Goal: Task Accomplishment & Management: Manage account settings

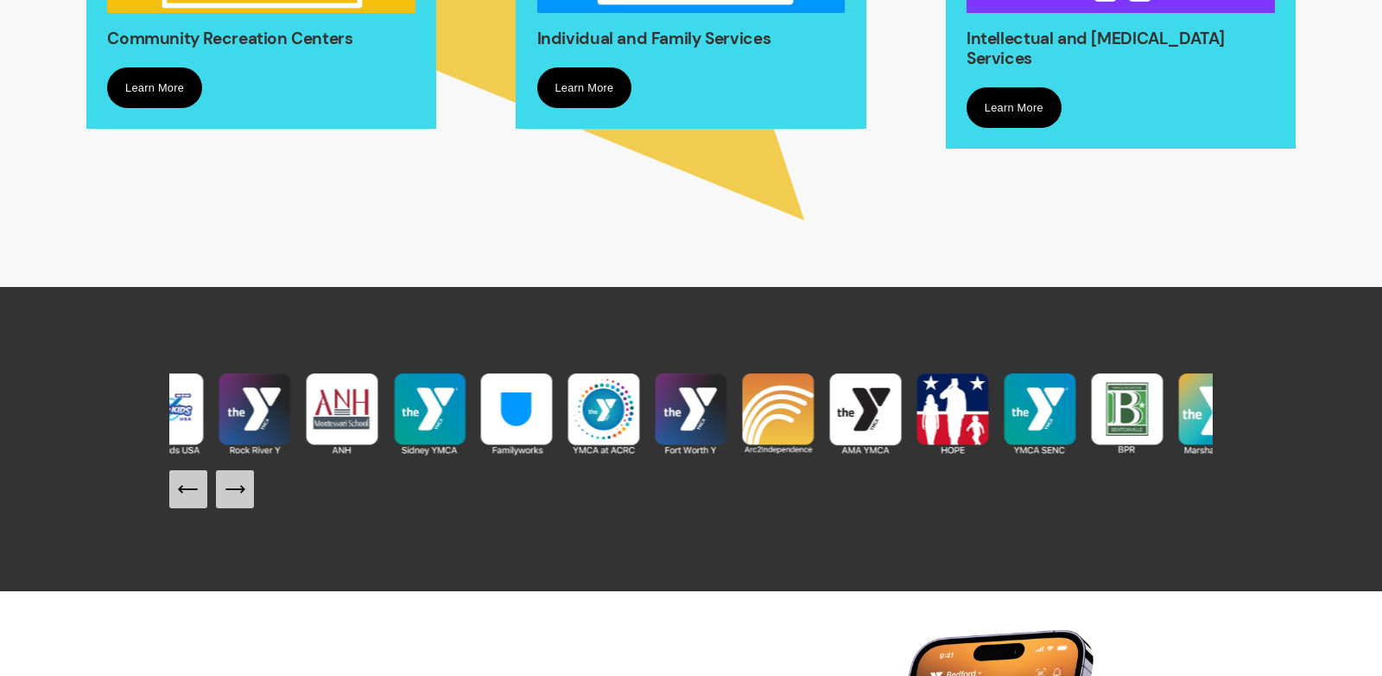
scroll to position [1626, 0]
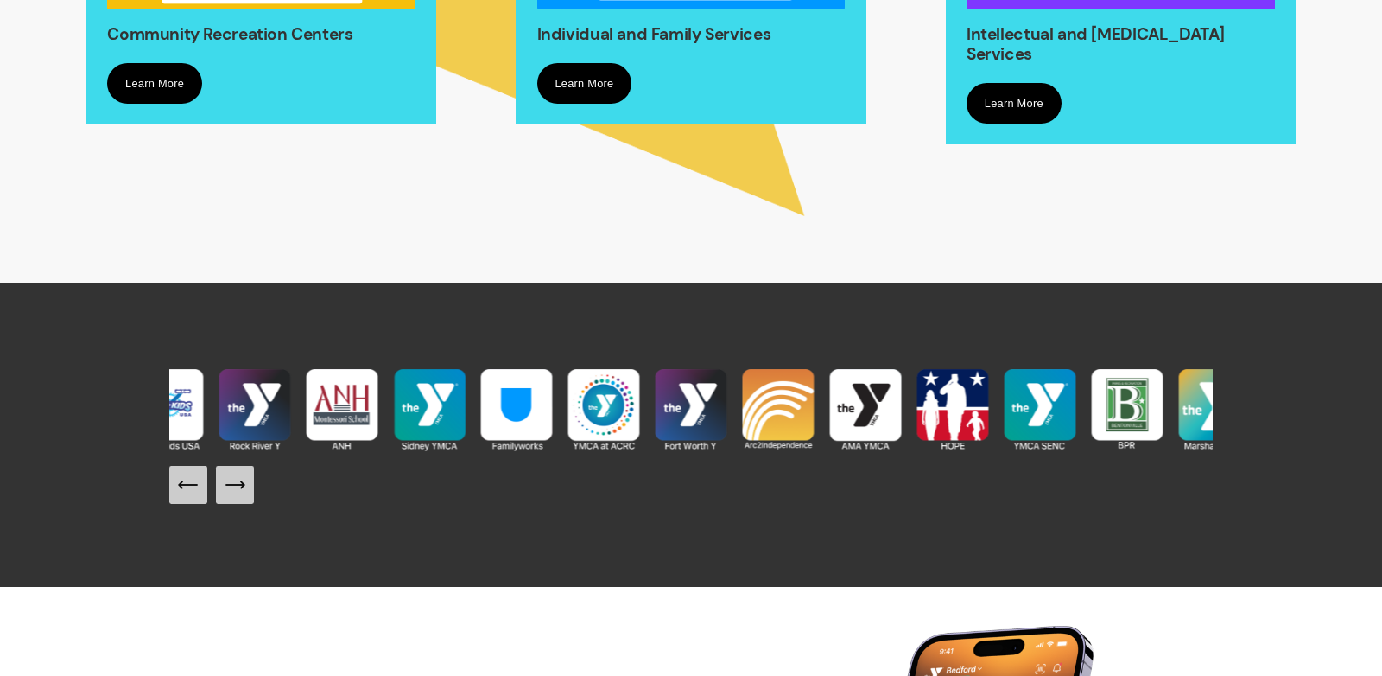
click at [234, 495] on icon "Next Slide" at bounding box center [235, 485] width 24 height 24
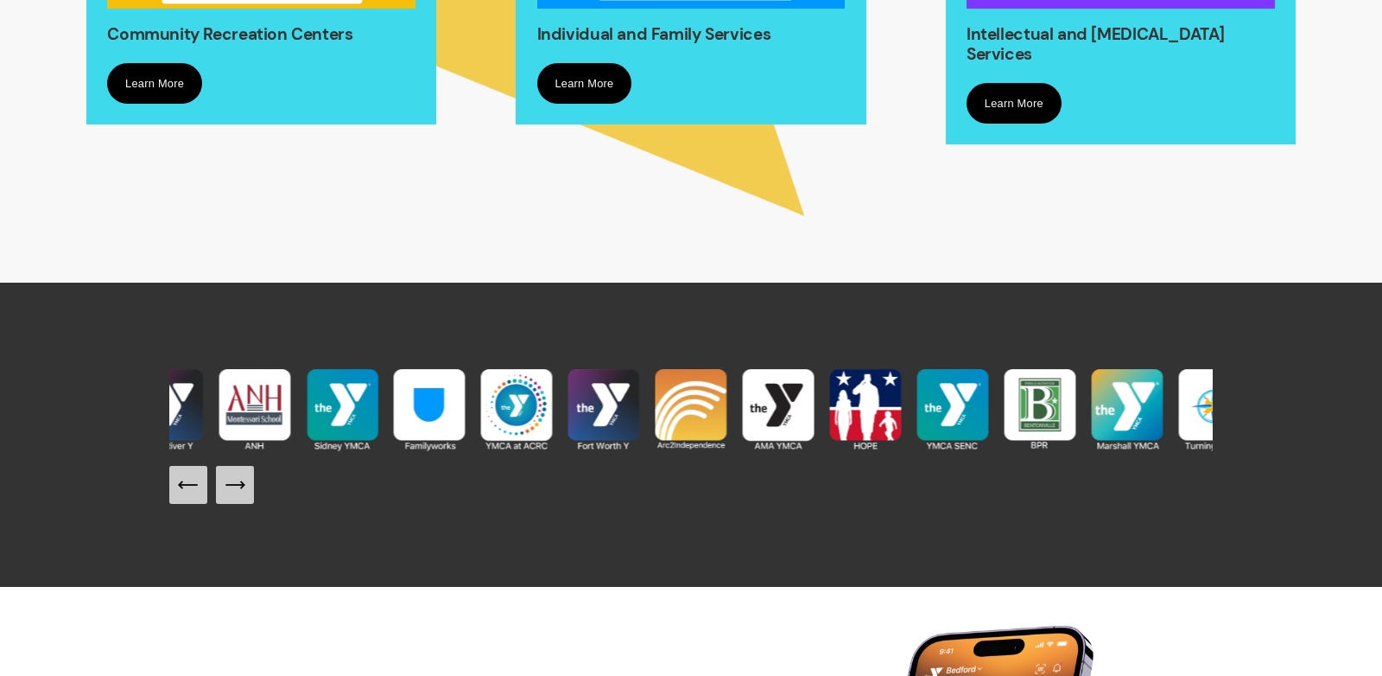
click at [228, 491] on icon "Next Slide" at bounding box center [235, 485] width 24 height 24
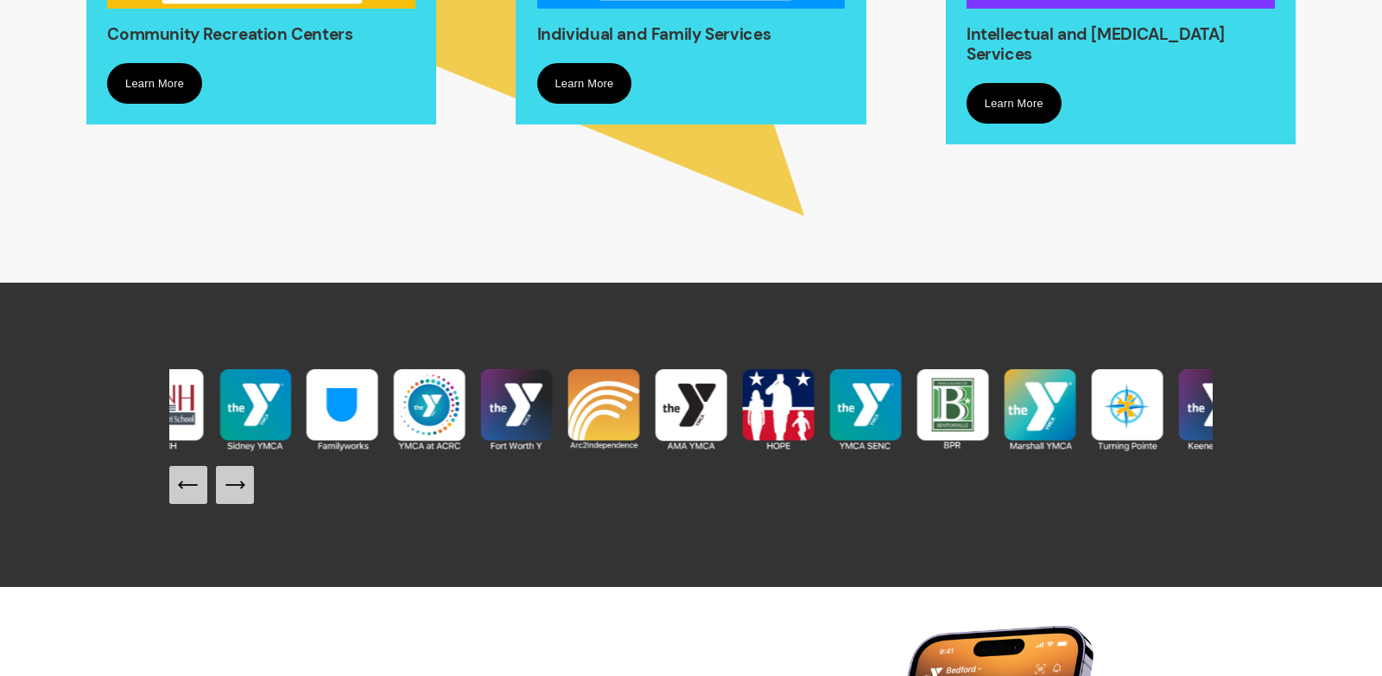
click at [228, 491] on icon "Next Slide" at bounding box center [235, 485] width 24 height 24
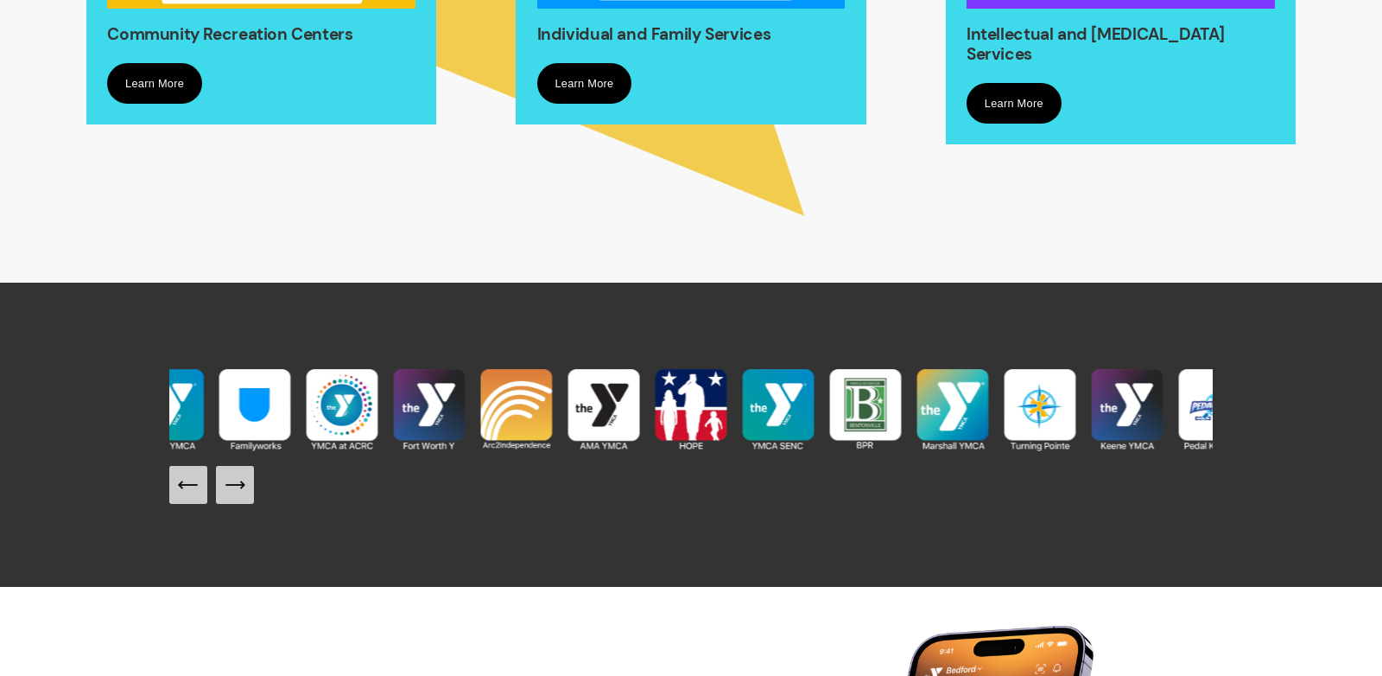
click at [228, 491] on icon "Next Slide" at bounding box center [235, 485] width 24 height 24
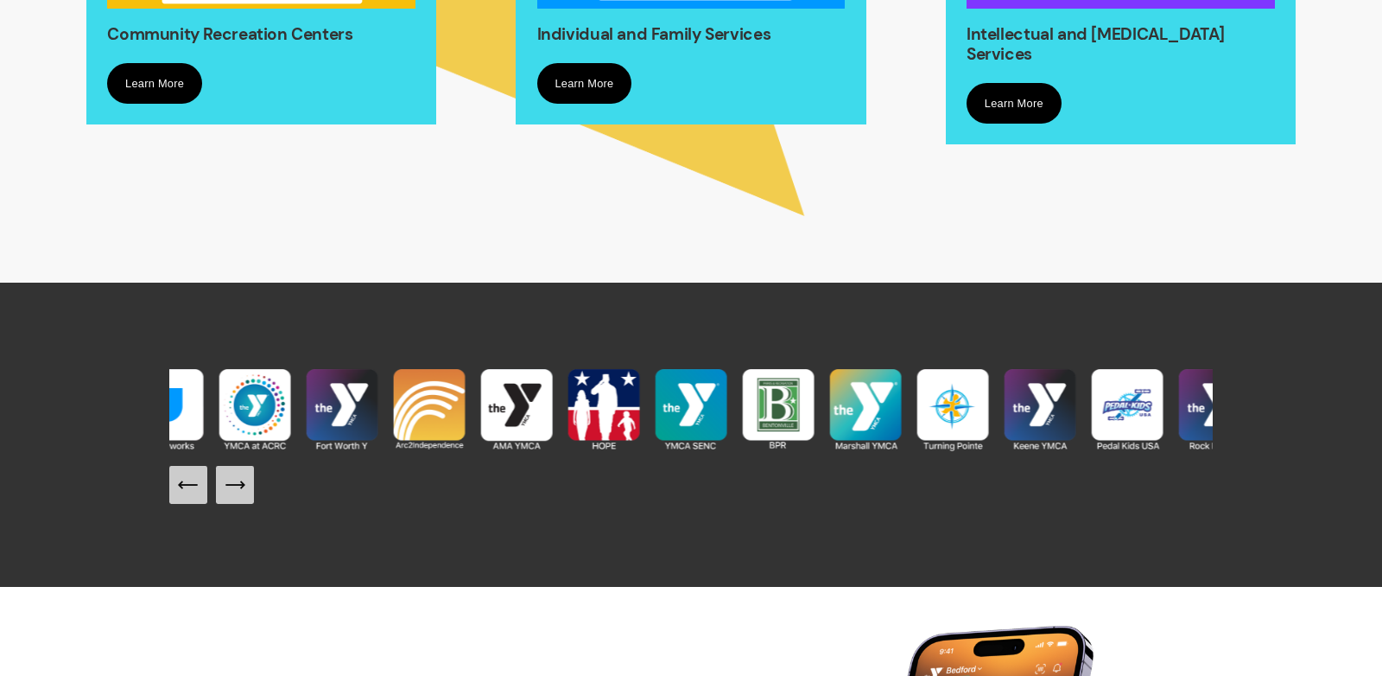
click at [228, 491] on icon "Next Slide" at bounding box center [235, 485] width 24 height 24
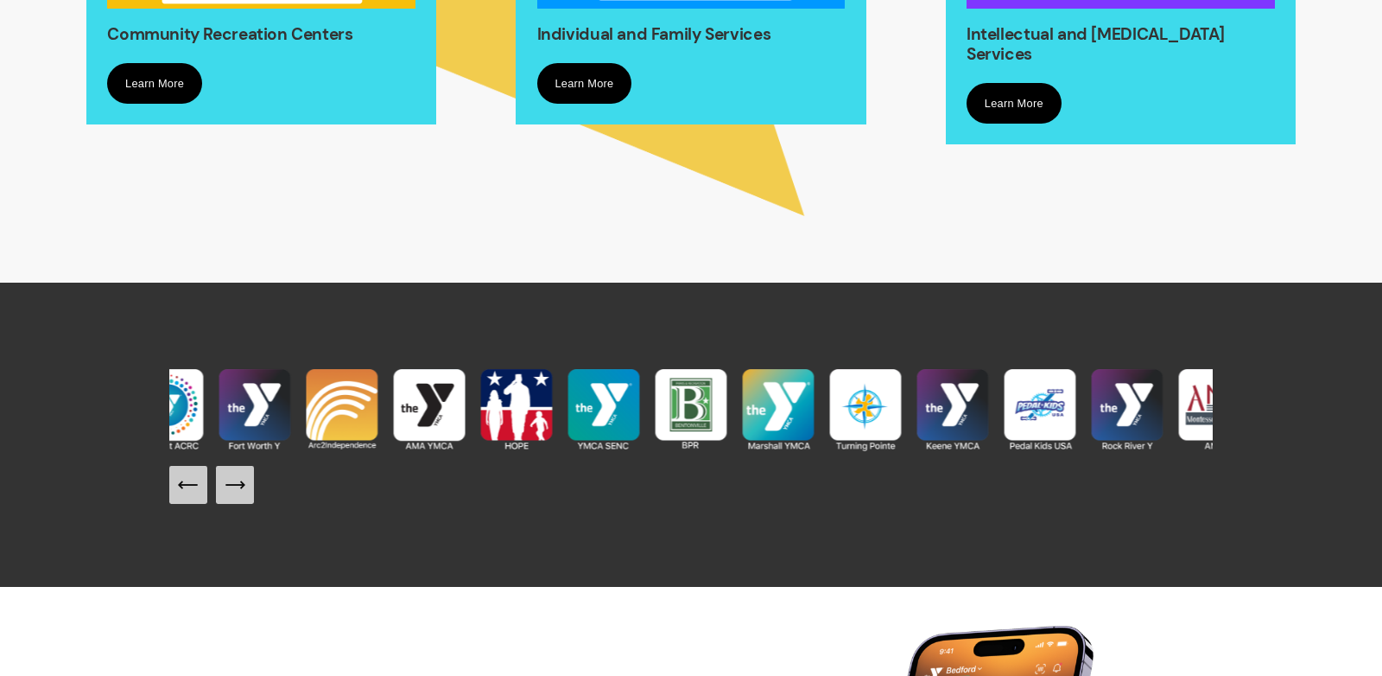
click at [228, 491] on icon "Next Slide" at bounding box center [235, 485] width 24 height 24
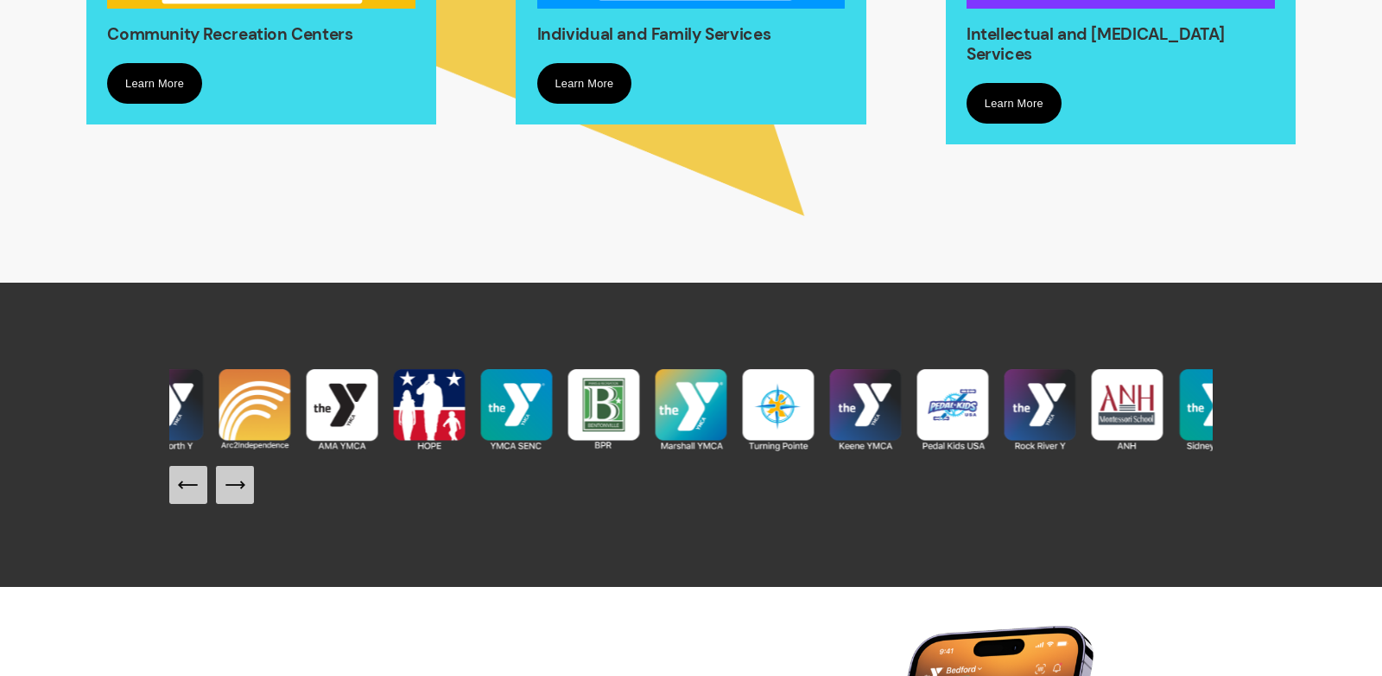
click at [229, 490] on icon "Next Slide" at bounding box center [235, 485] width 24 height 24
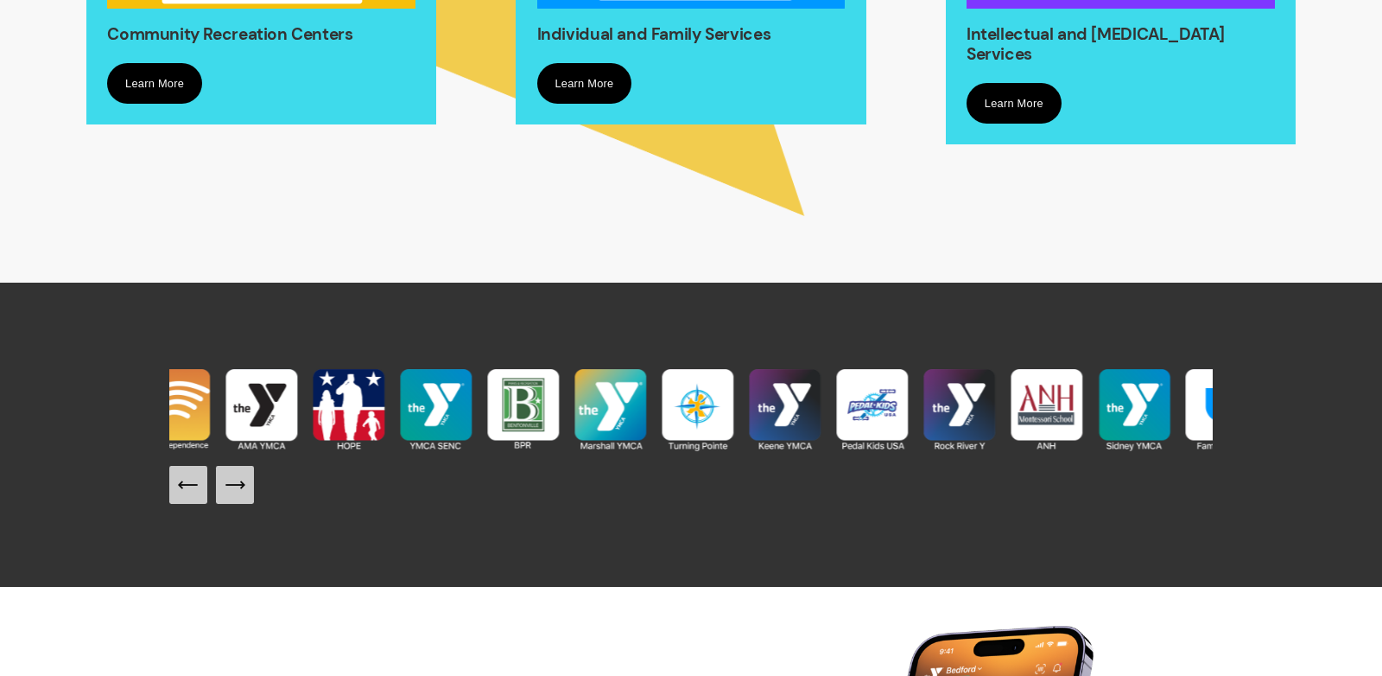
click at [229, 490] on icon "Next Slide" at bounding box center [235, 485] width 24 height 24
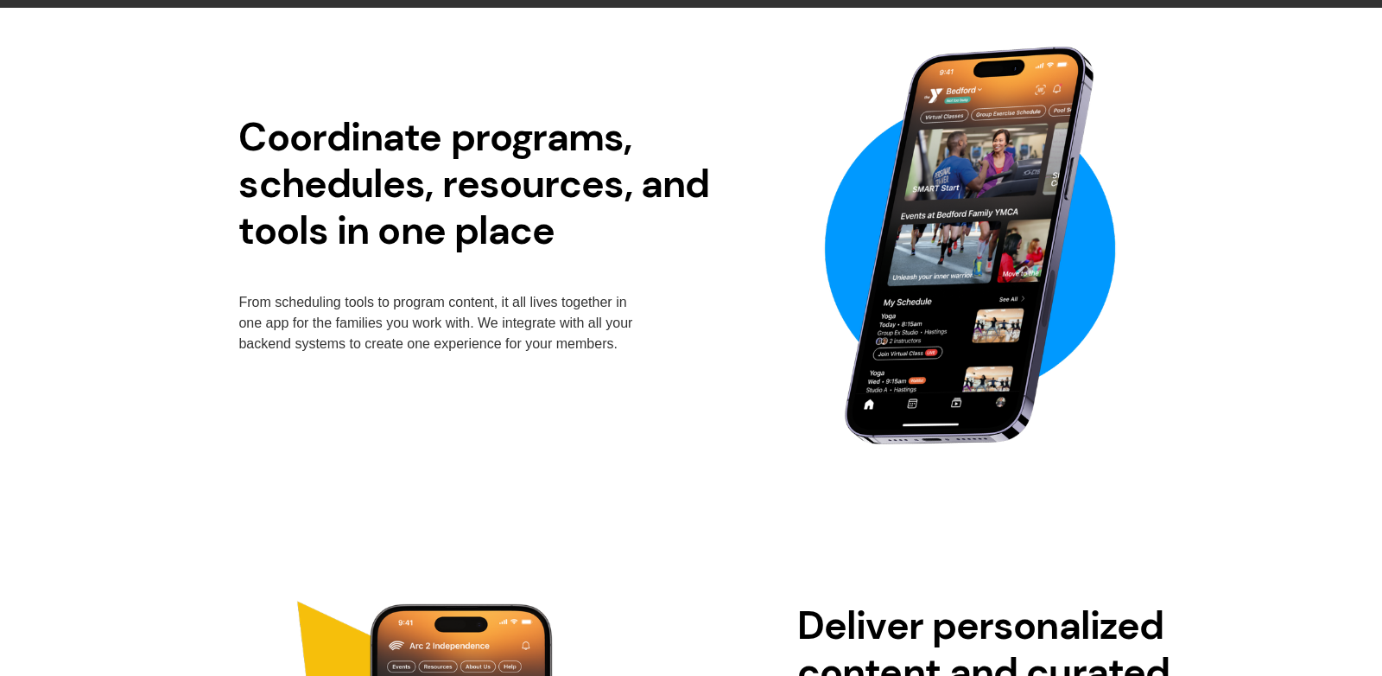
scroll to position [2186, 0]
